Goal: Information Seeking & Learning: Learn about a topic

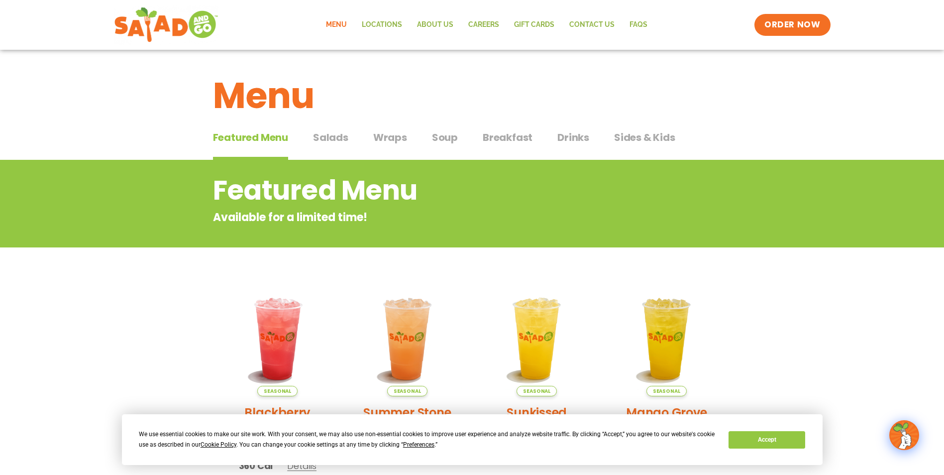
click at [338, 140] on span "Salads" at bounding box center [330, 137] width 35 height 15
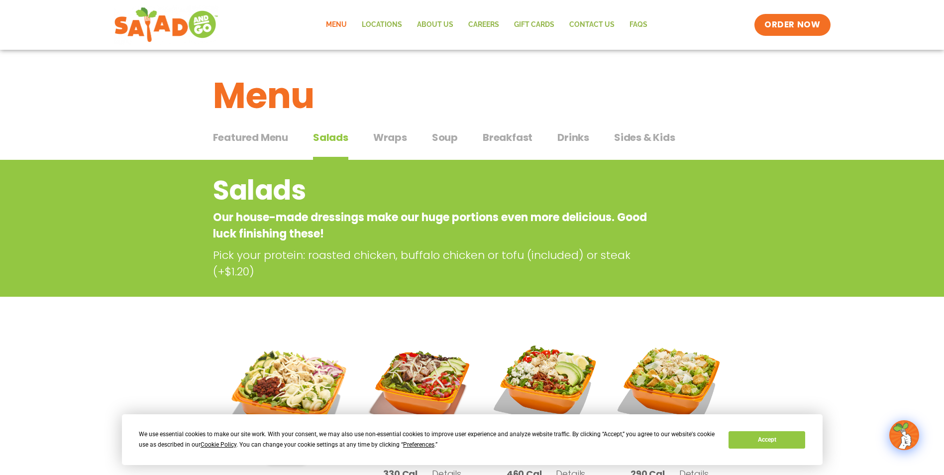
click at [453, 139] on span "Soup" at bounding box center [445, 137] width 26 height 15
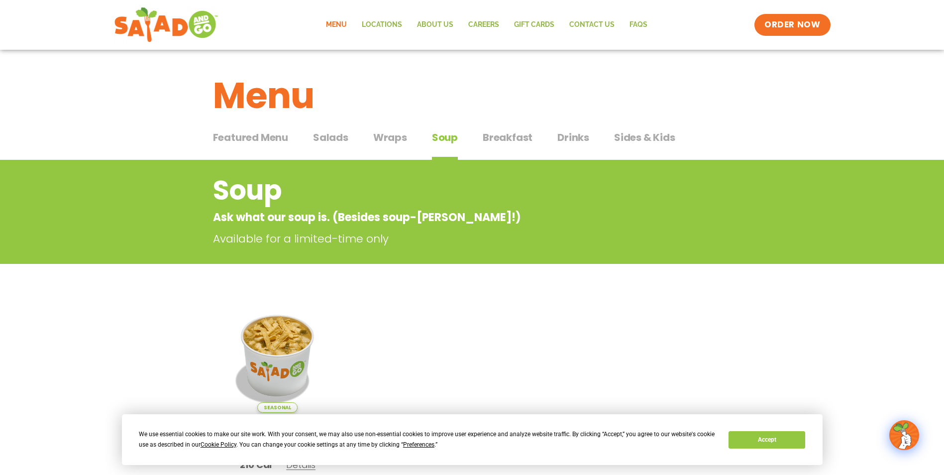
click at [654, 134] on span "Sides & Kids" at bounding box center [644, 137] width 61 height 15
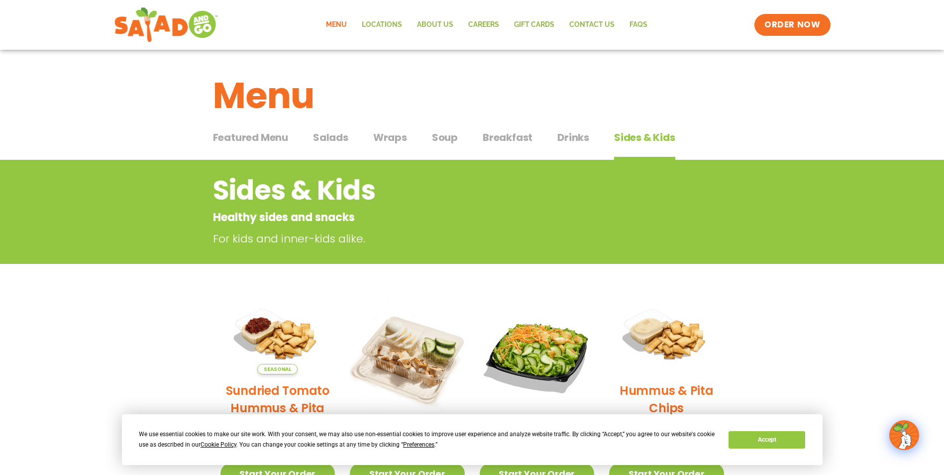
click at [332, 138] on span "Salads" at bounding box center [330, 137] width 35 height 15
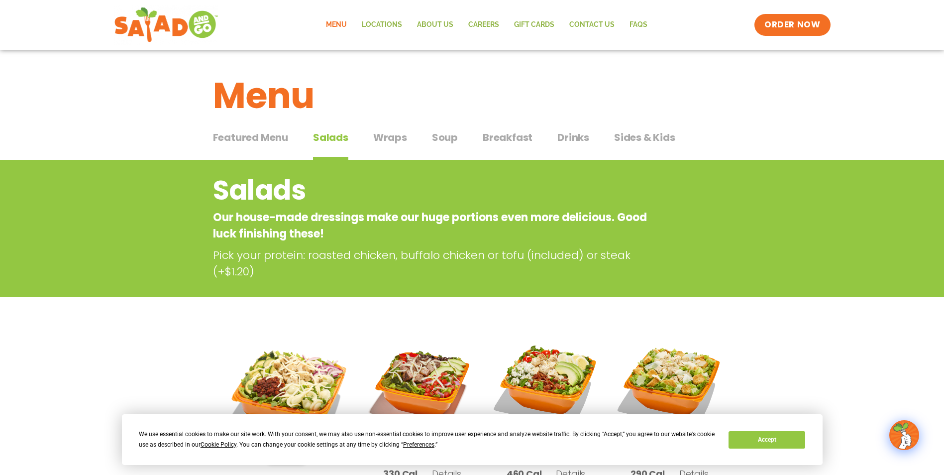
click at [261, 139] on span "Featured Menu" at bounding box center [250, 137] width 75 height 15
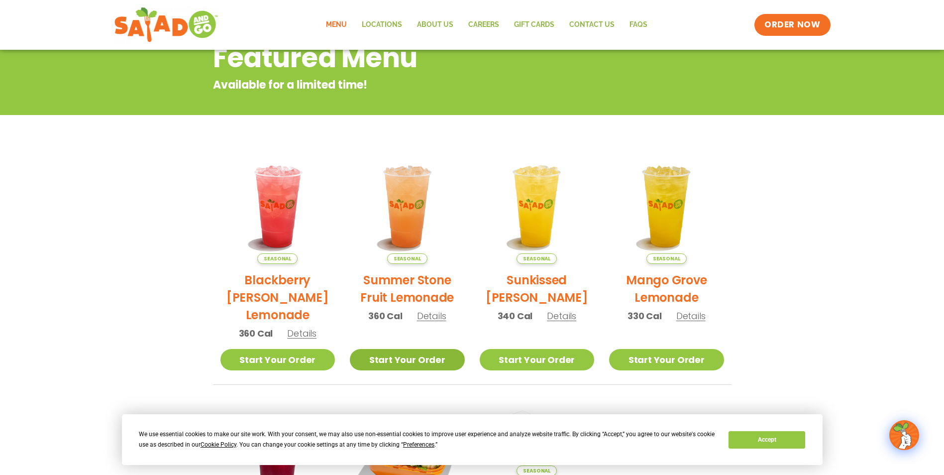
scroll to position [50, 0]
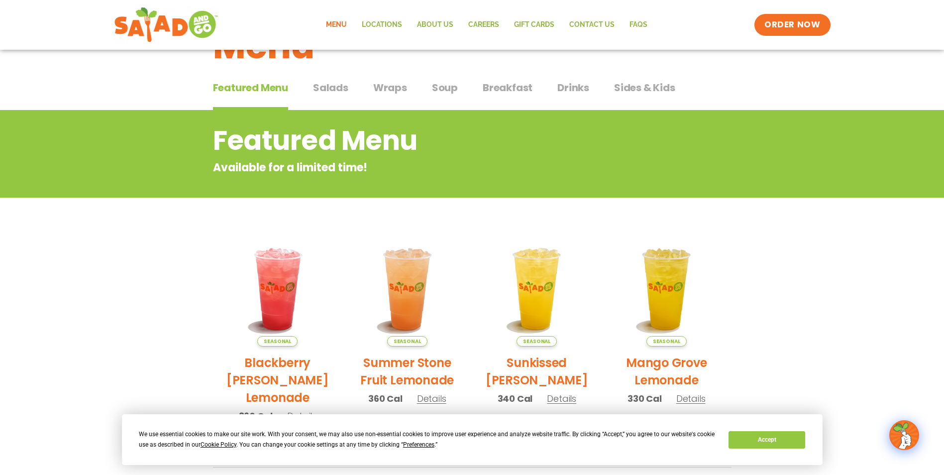
click at [341, 82] on span "Salads" at bounding box center [330, 87] width 35 height 15
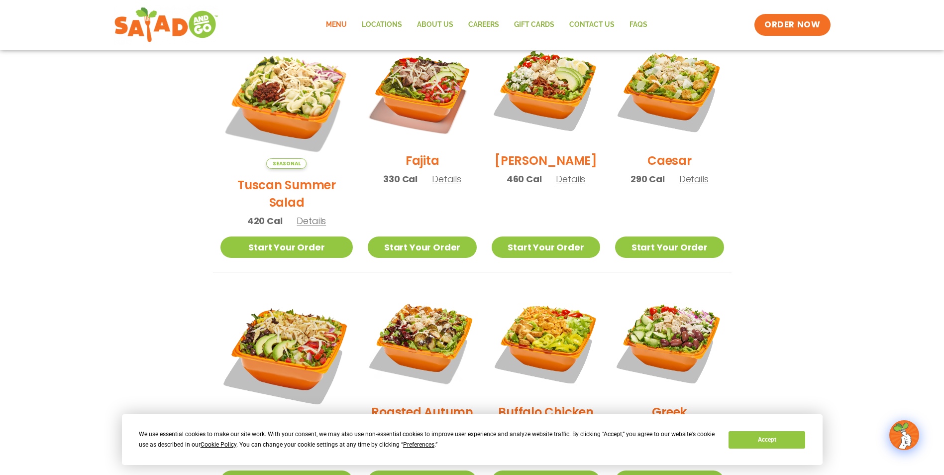
scroll to position [249, 0]
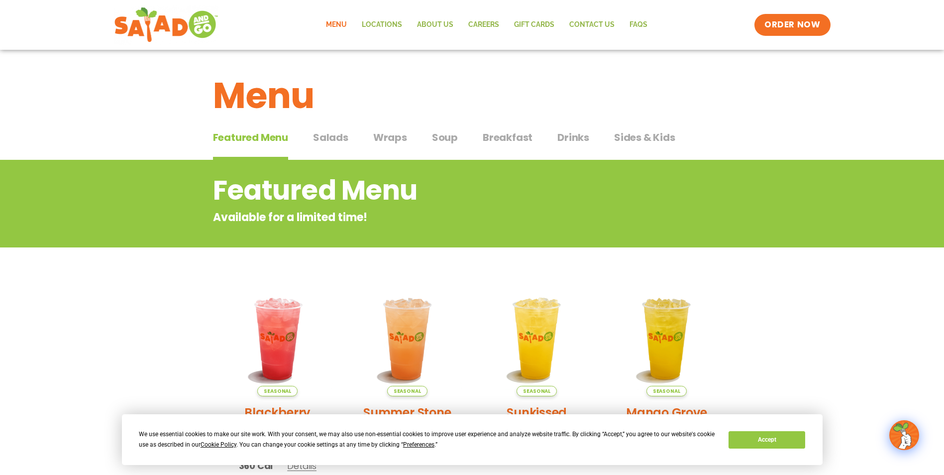
click at [339, 141] on span "Salads" at bounding box center [330, 137] width 35 height 15
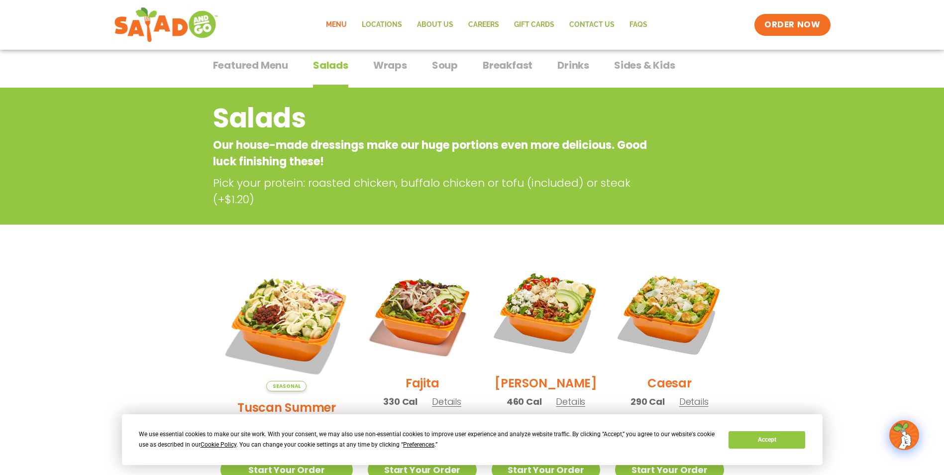
scroll to position [199, 0]
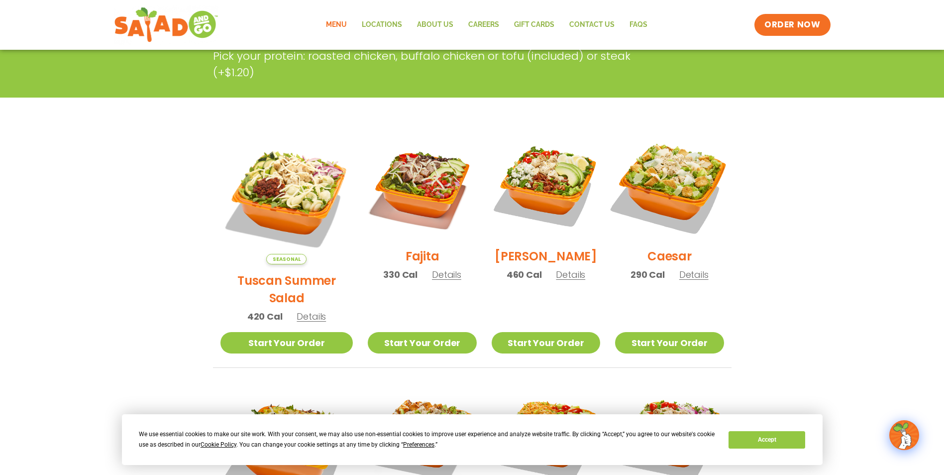
click at [673, 213] on img at bounding box center [669, 185] width 127 height 127
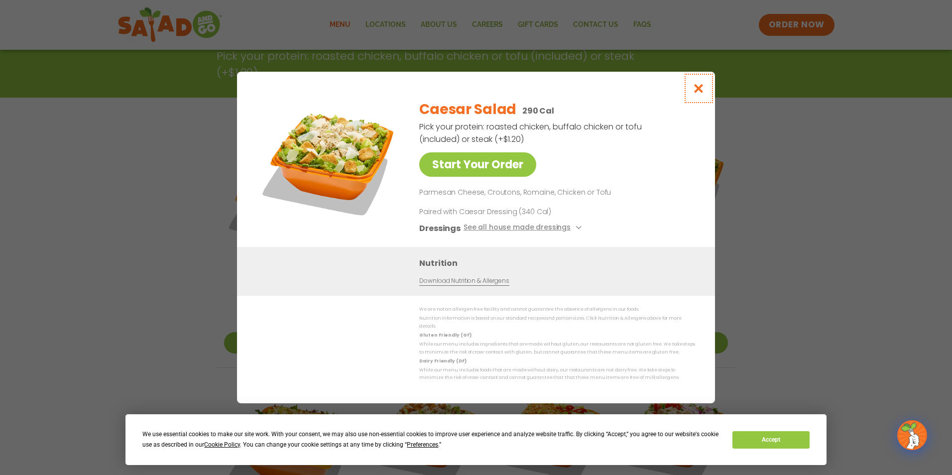
click at [701, 98] on button "Close modal" at bounding box center [698, 88] width 32 height 33
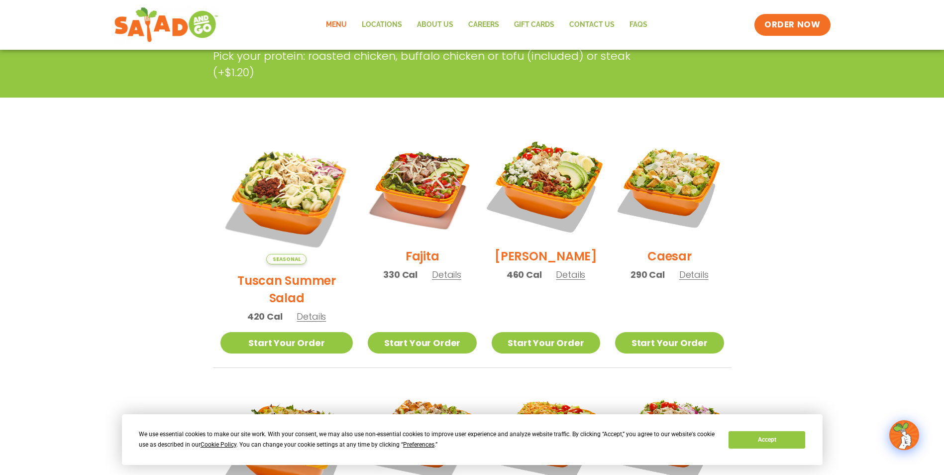
click at [553, 235] on img at bounding box center [545, 185] width 127 height 127
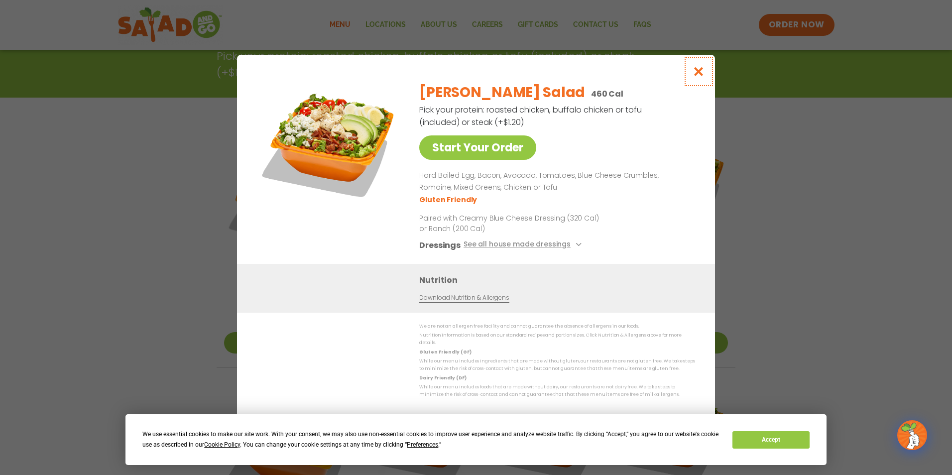
click at [703, 77] on icon "Close modal" at bounding box center [698, 71] width 12 height 10
